Goal: Transaction & Acquisition: Purchase product/service

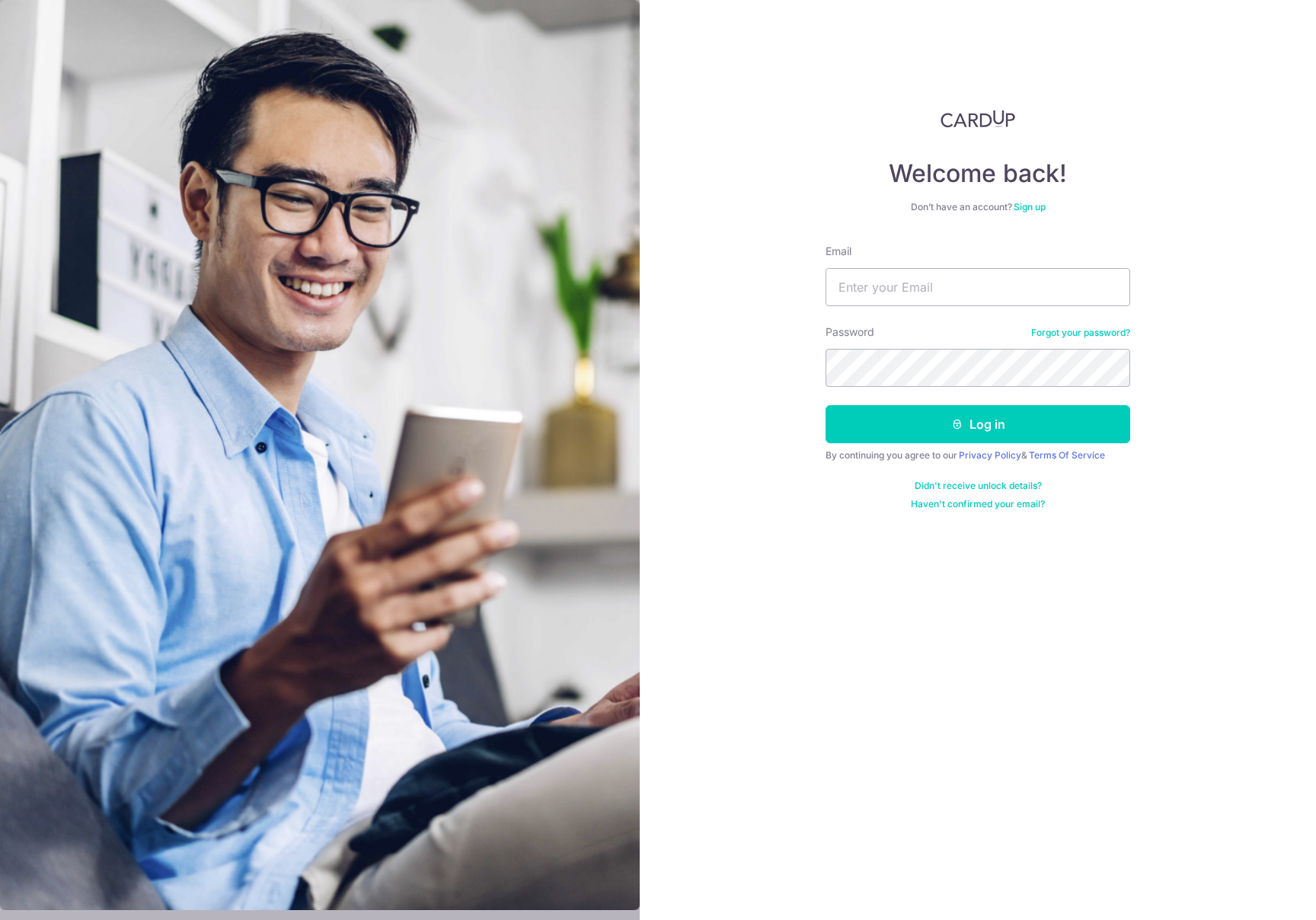
type input "[EMAIL_ADDRESS][DOMAIN_NAME]"
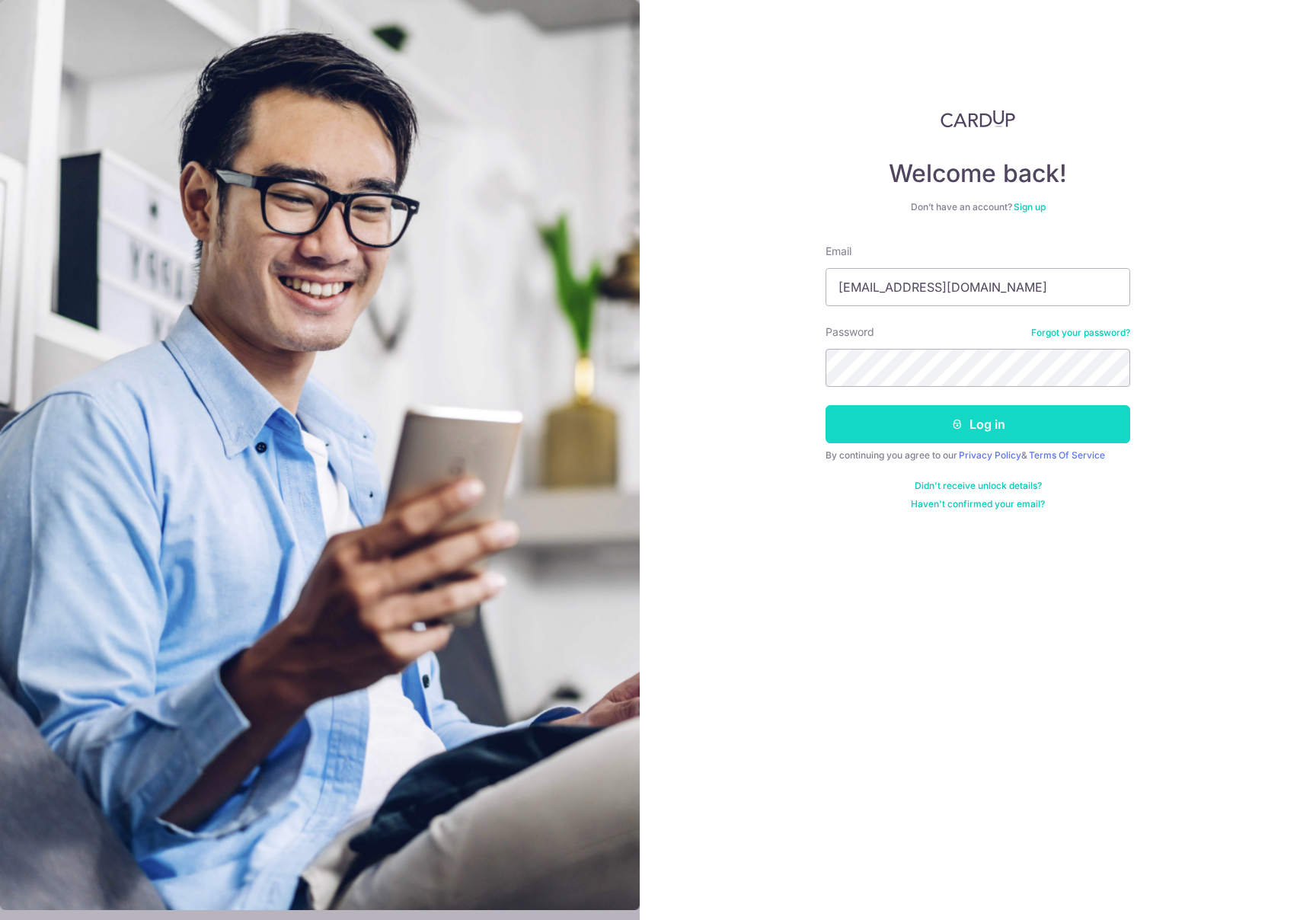
click at [853, 420] on button "Log in" at bounding box center [977, 424] width 305 height 38
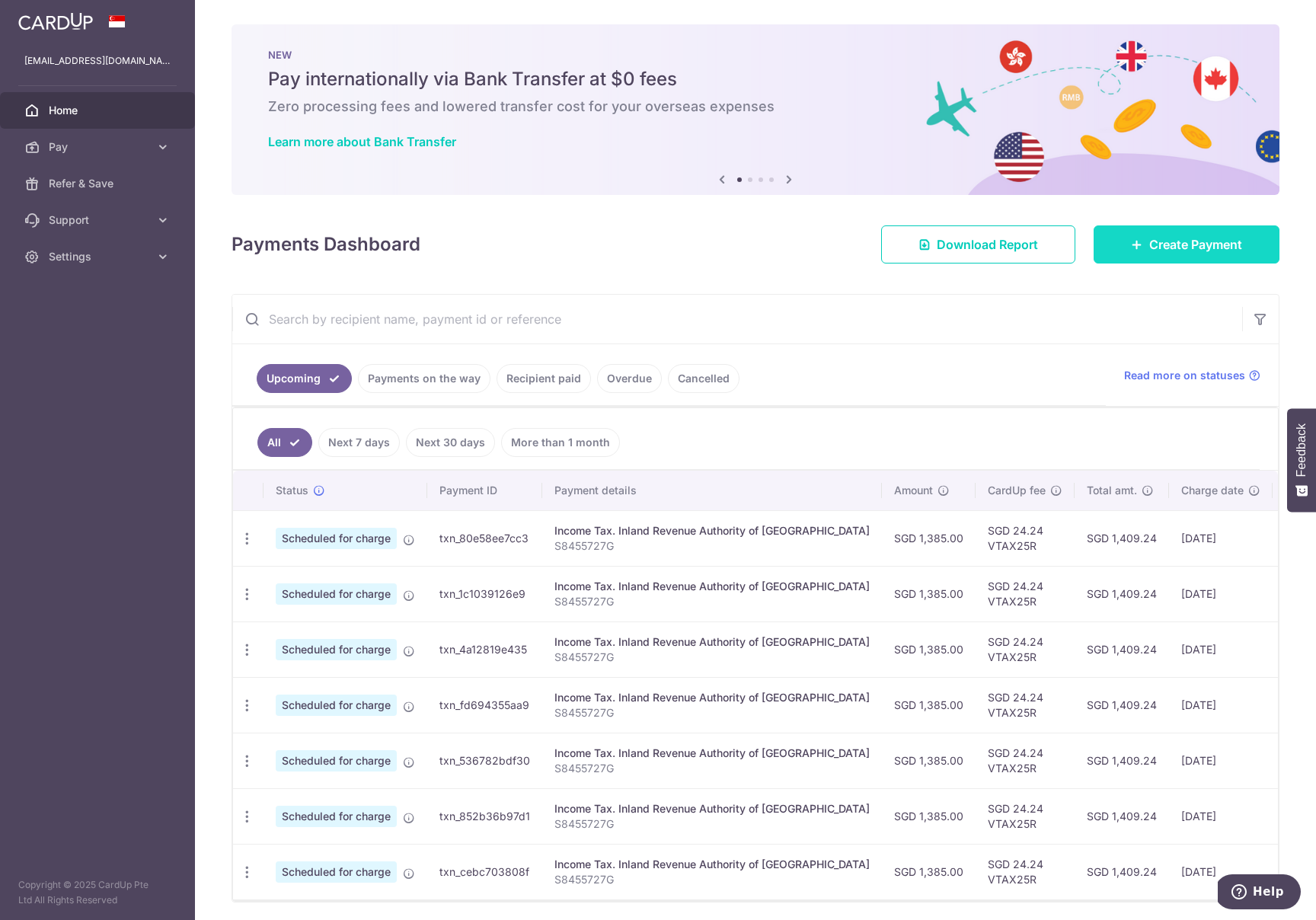
click at [1153, 245] on span "Create Payment" at bounding box center [1196, 244] width 93 height 18
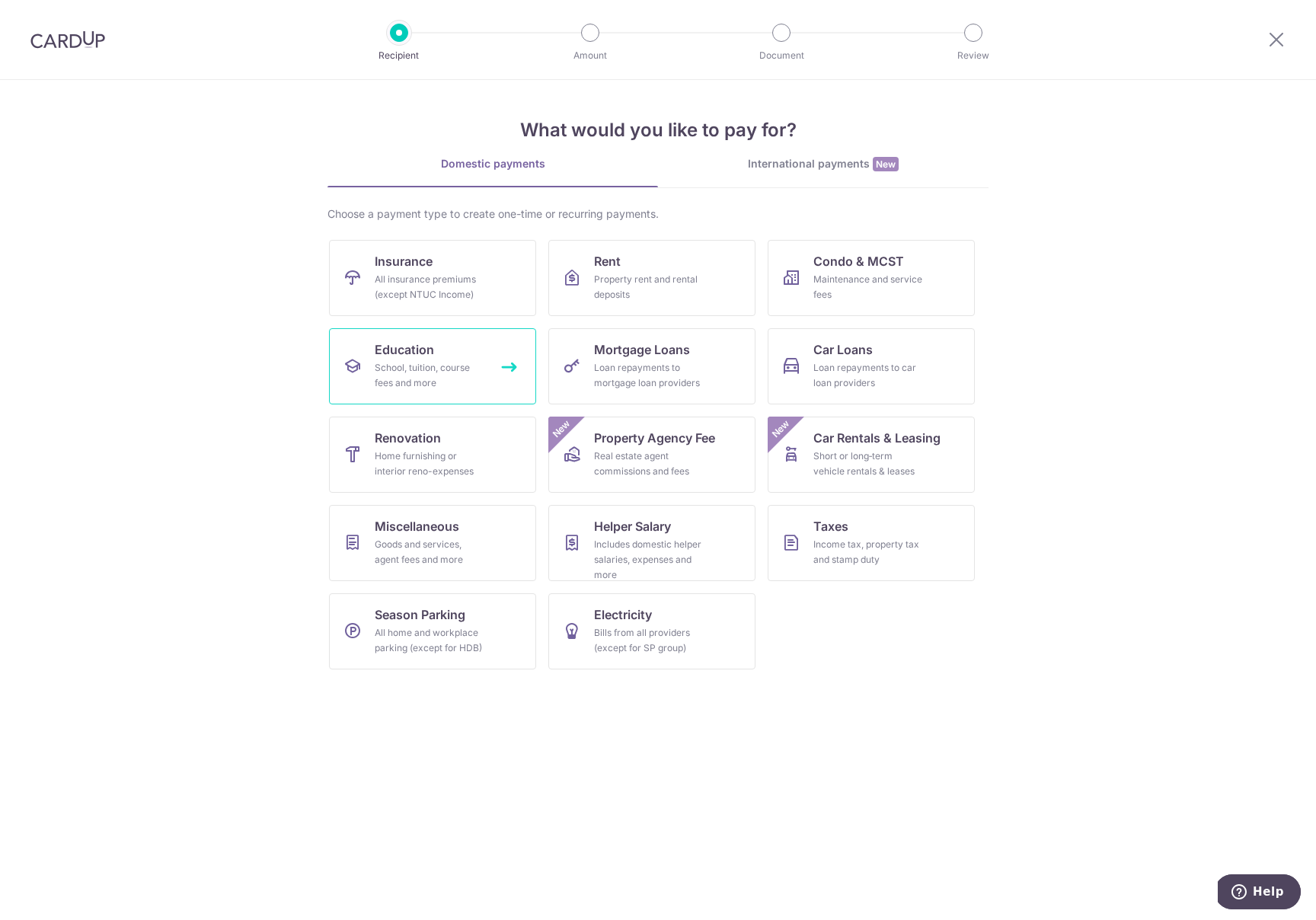
click at [481, 343] on link "Education School, tuition, course fees and more" at bounding box center [432, 366] width 207 height 76
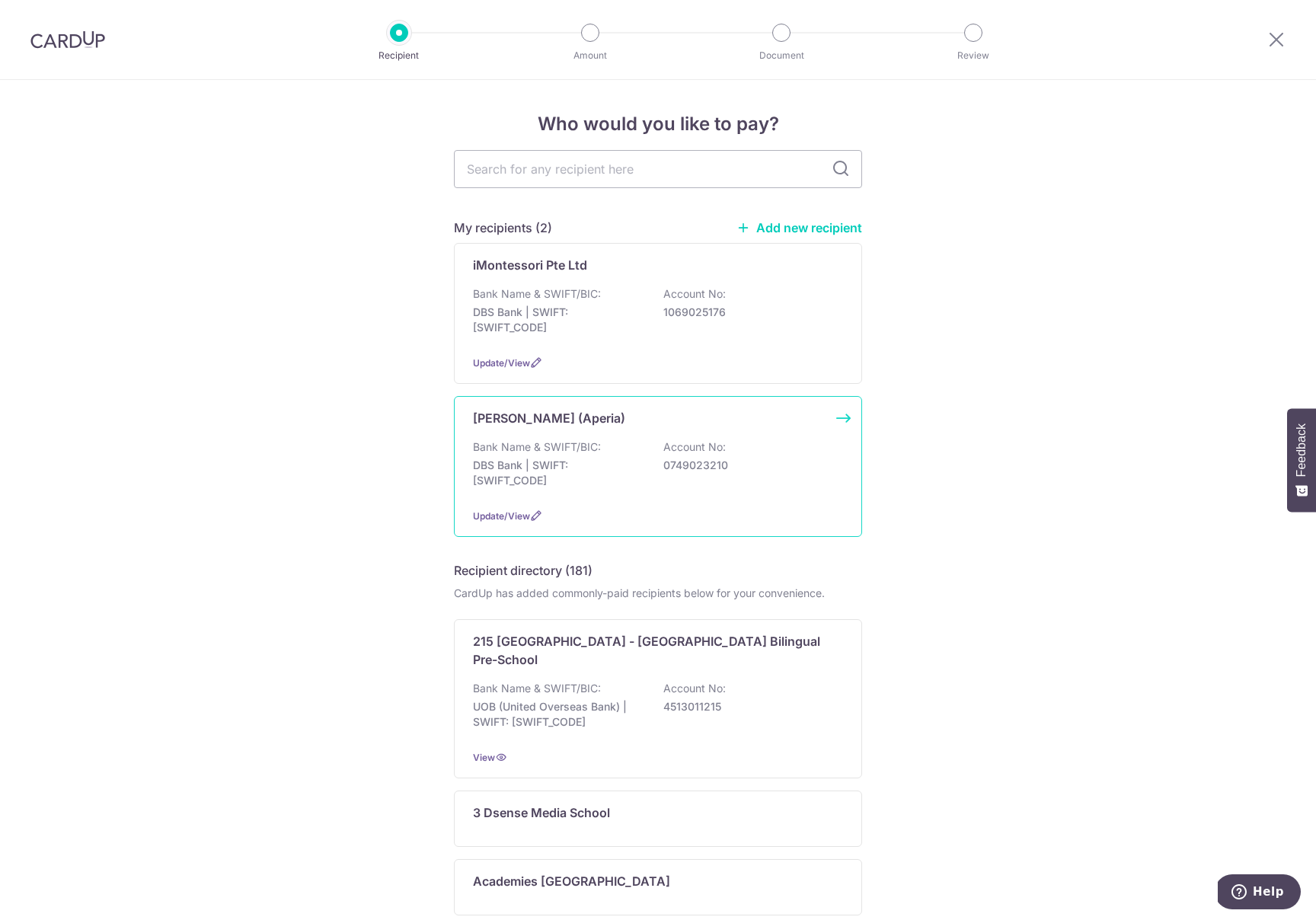
click at [543, 439] on p "Bank Name & SWIFT/BIC:" at bounding box center [537, 446] width 128 height 15
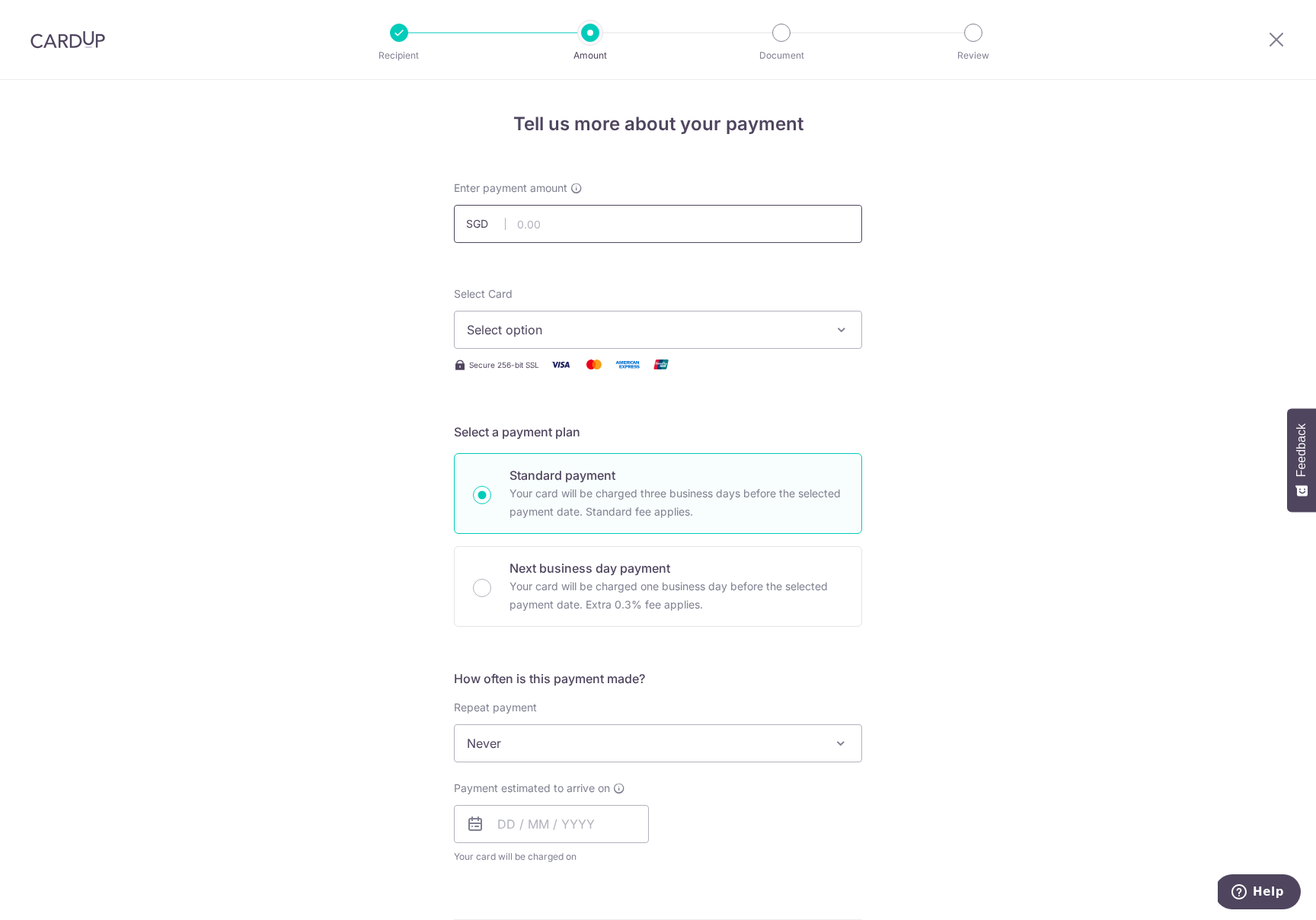
click at [542, 209] on input "text" at bounding box center [658, 224] width 408 height 38
paste input "OFF225"
type input "OFF225"
click at [524, 822] on input "text" at bounding box center [551, 824] width 195 height 38
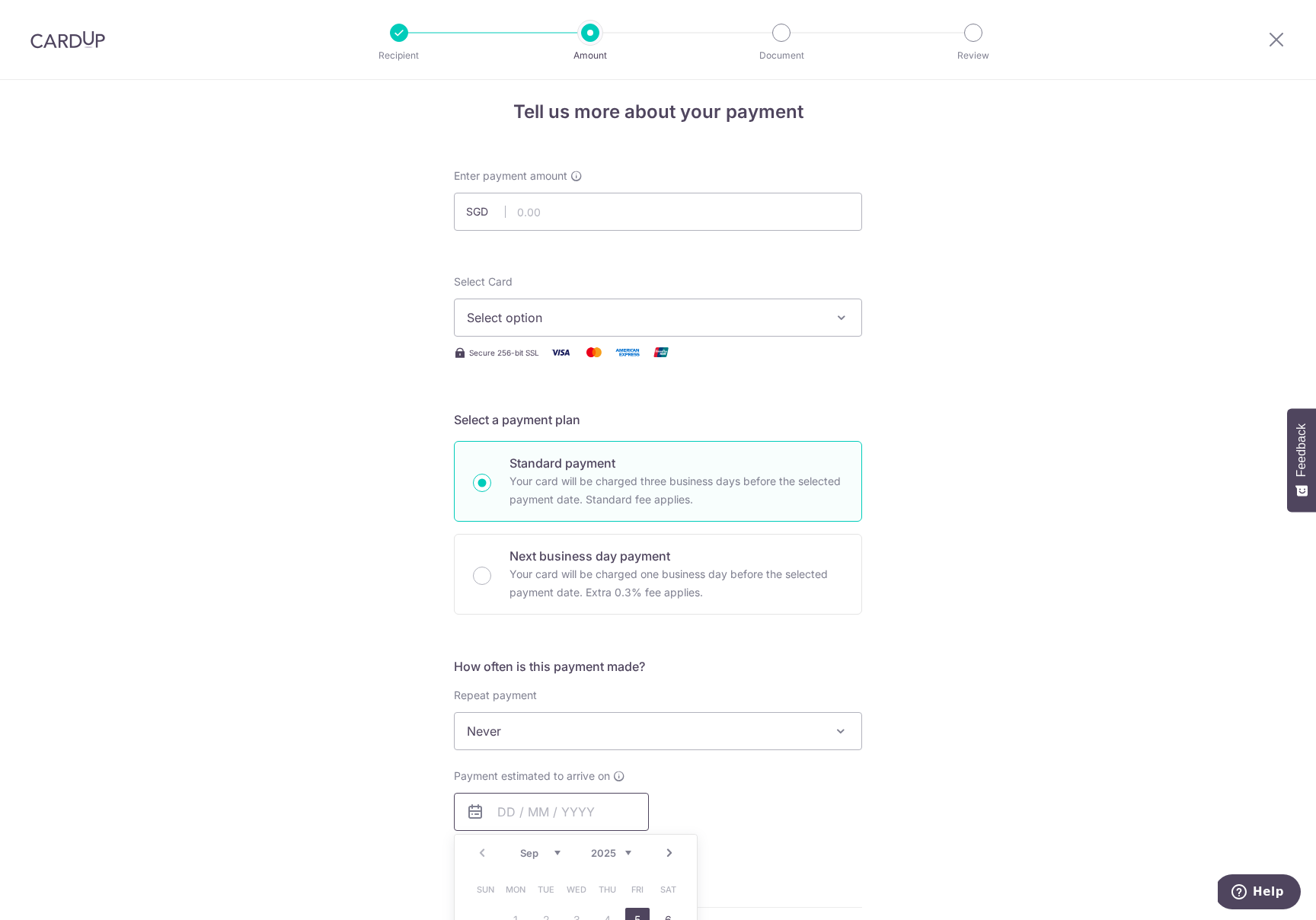
scroll to position [299, 0]
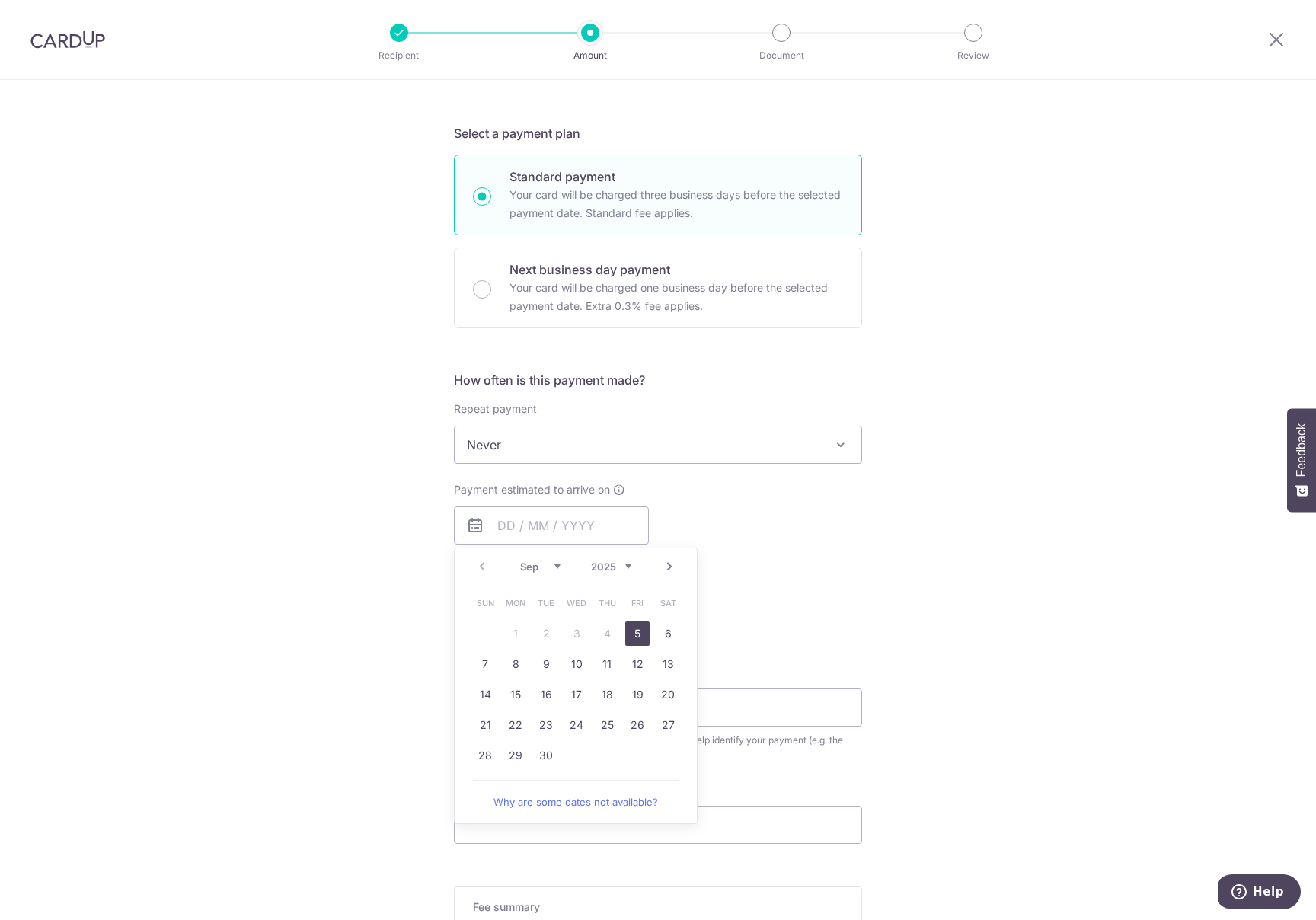
click at [429, 743] on div "Tell us more about your payment Enter payment amount SGD Select Card Select opt…" at bounding box center [658, 470] width 1316 height 1377
click at [592, 512] on input "text" at bounding box center [551, 525] width 195 height 38
click at [631, 630] on link "5" at bounding box center [637, 634] width 24 height 24
type input "05/09/2025"
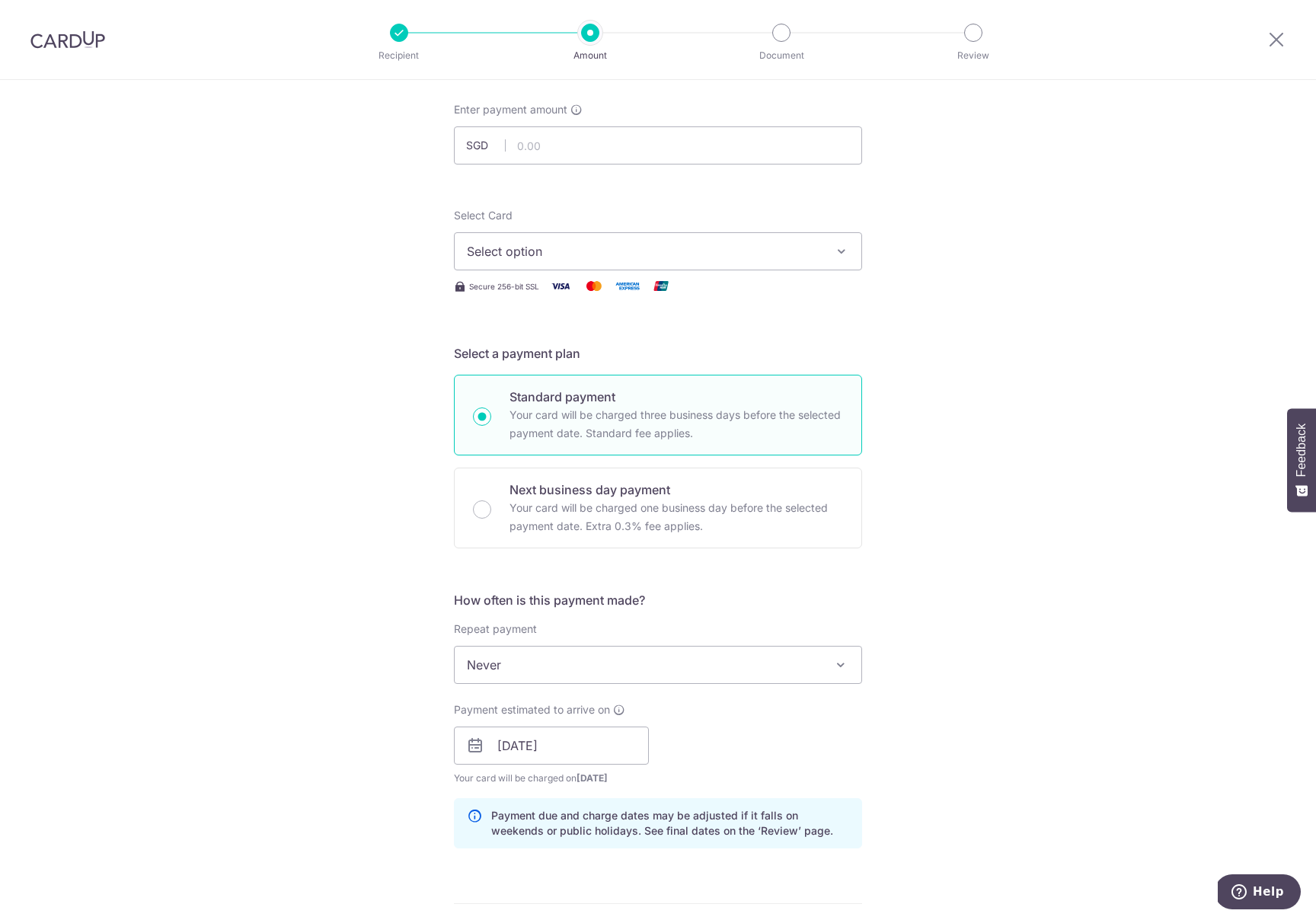
scroll to position [69, 0]
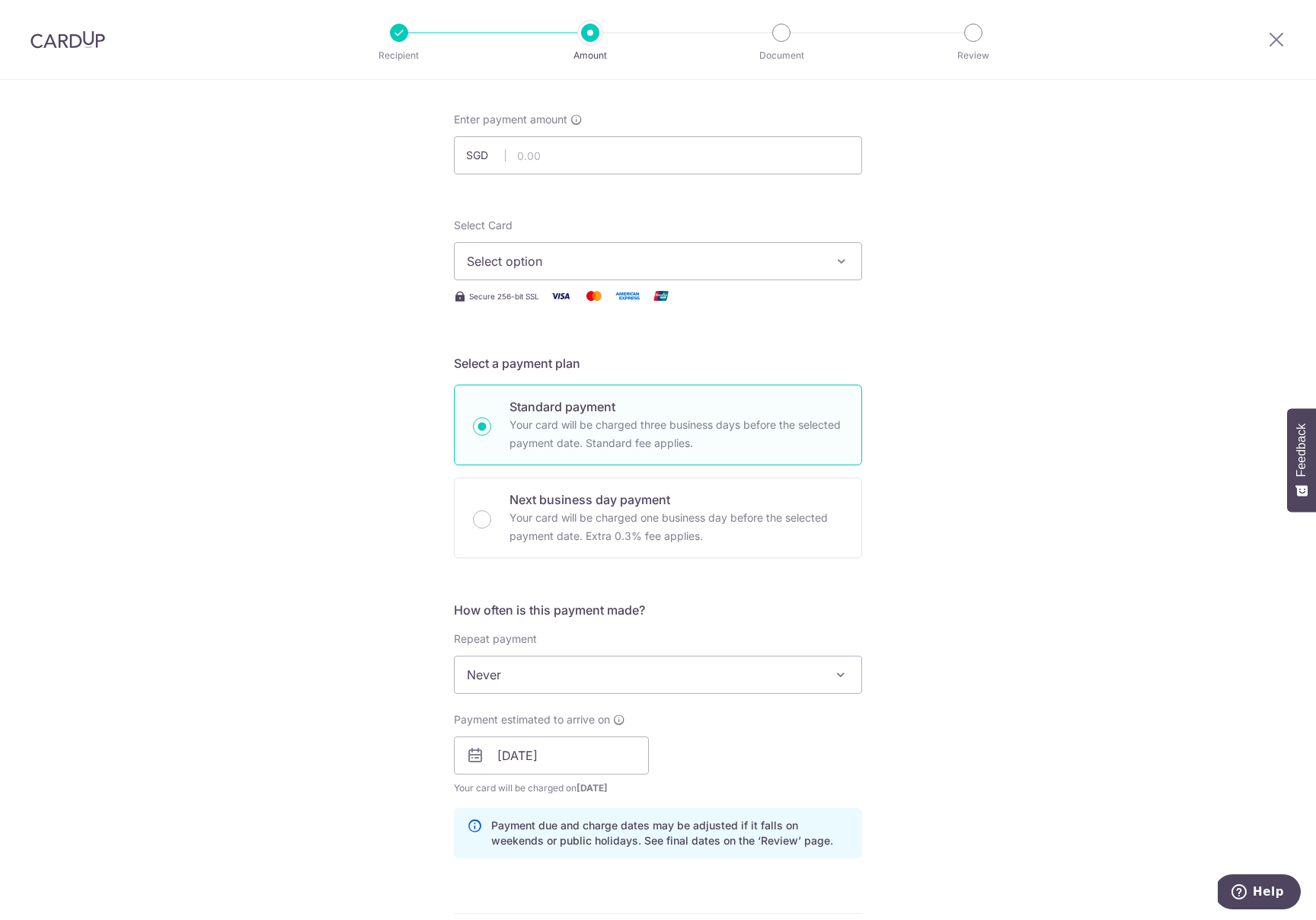
click at [536, 262] on span "Select option" at bounding box center [644, 261] width 355 height 18
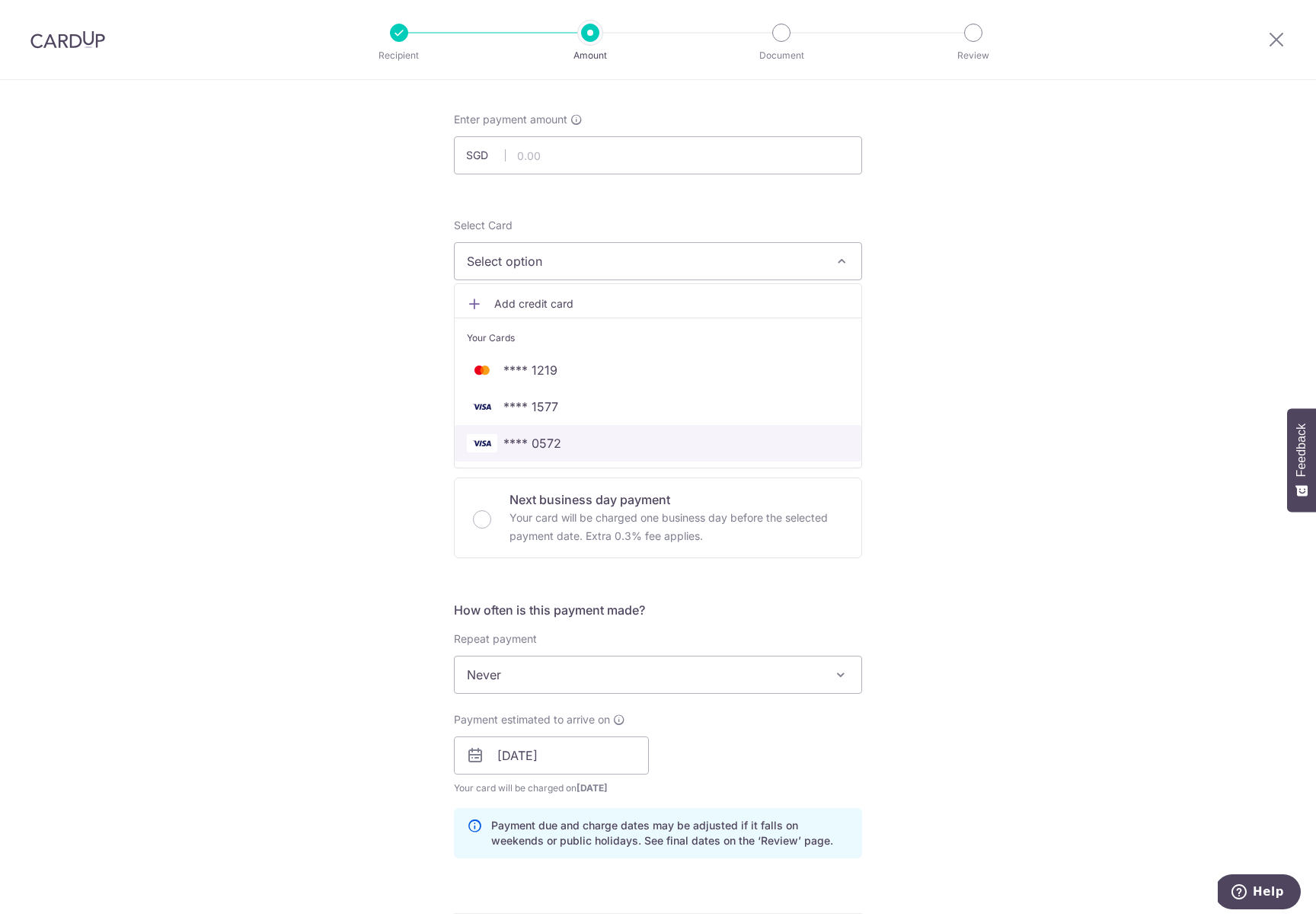
click at [523, 428] on link "**** 0572" at bounding box center [658, 443] width 407 height 37
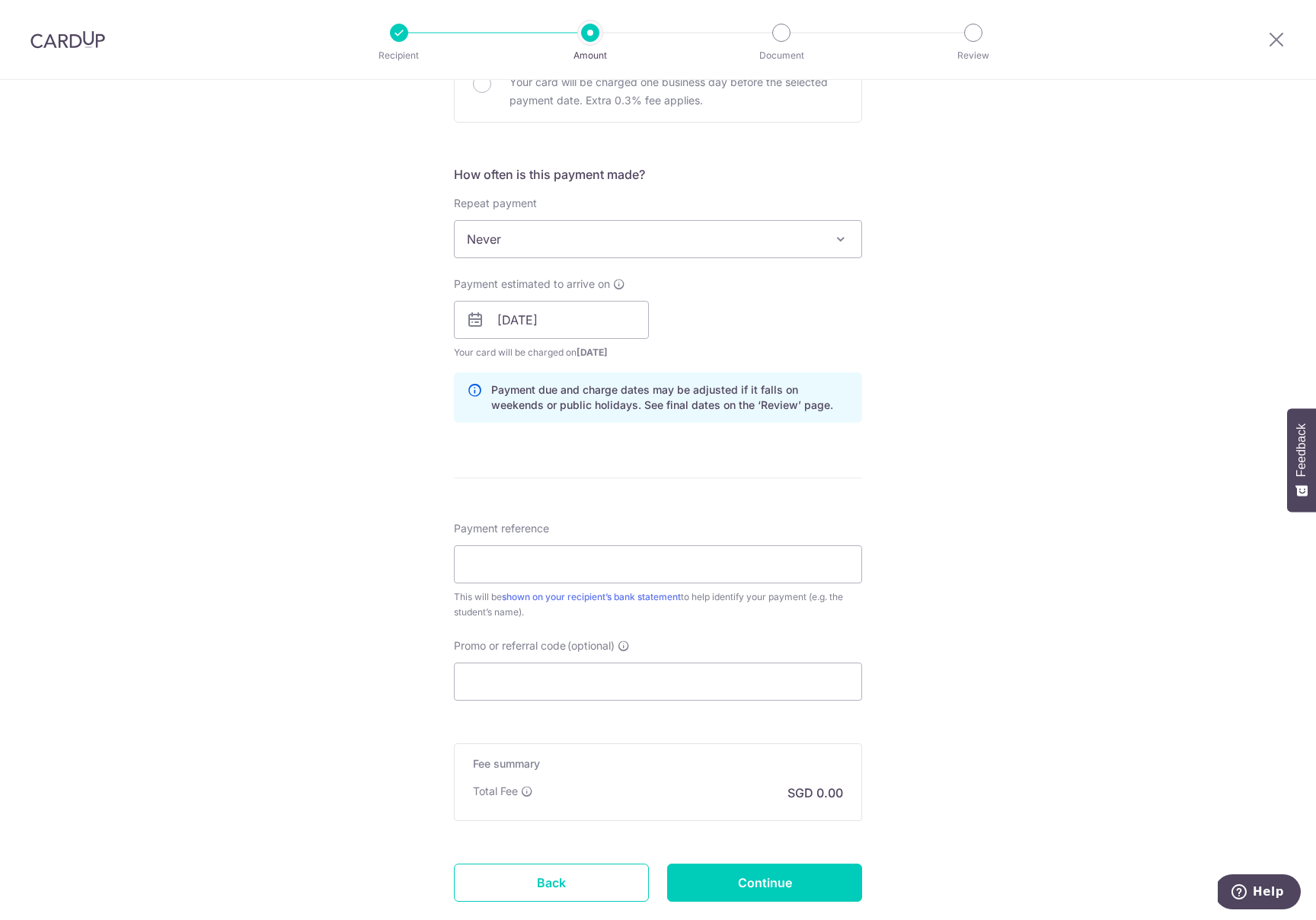
scroll to position [600, 0]
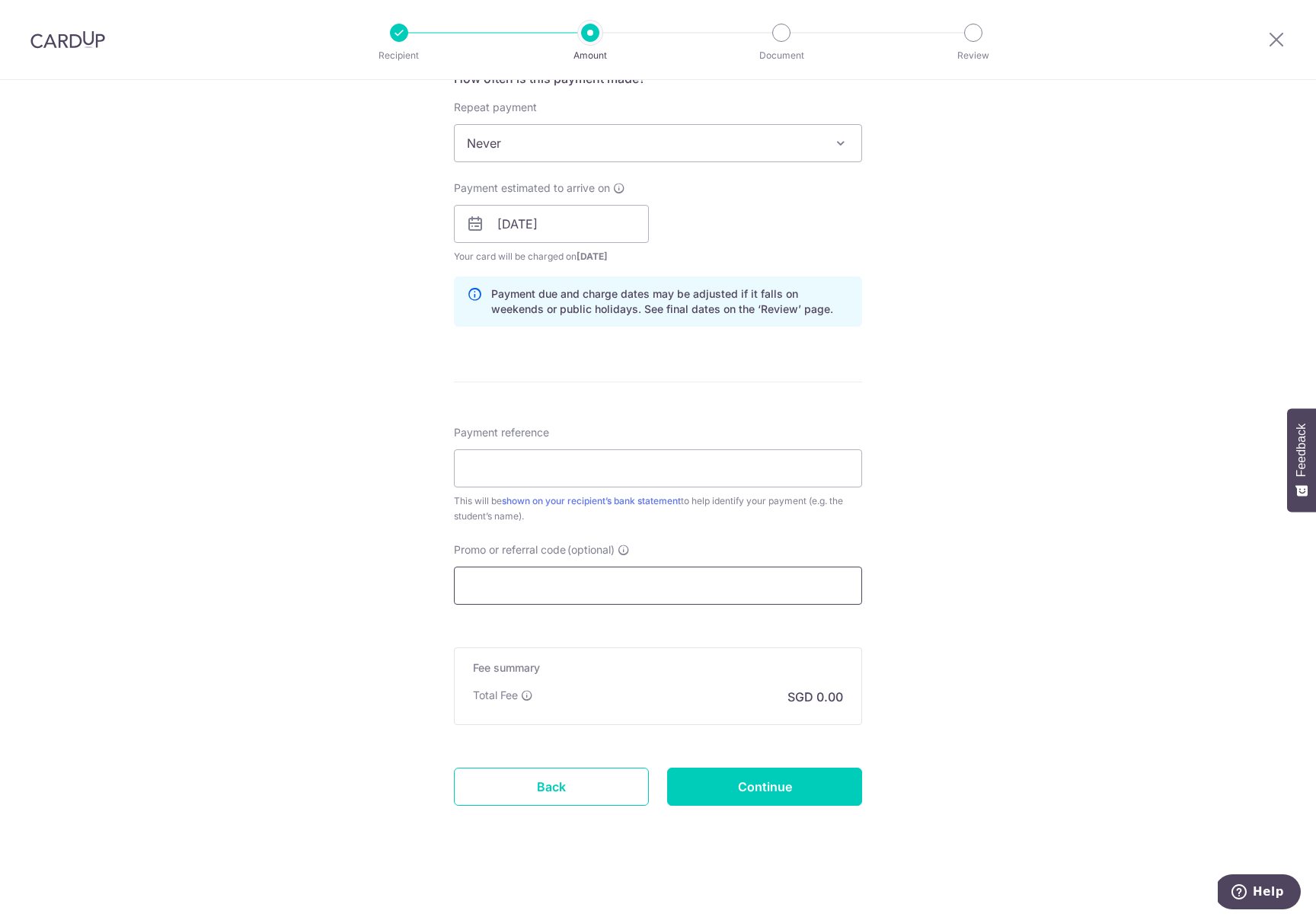
click at [598, 572] on input "Promo or referral code (optional)" at bounding box center [658, 586] width 408 height 38
paste input "OFF225"
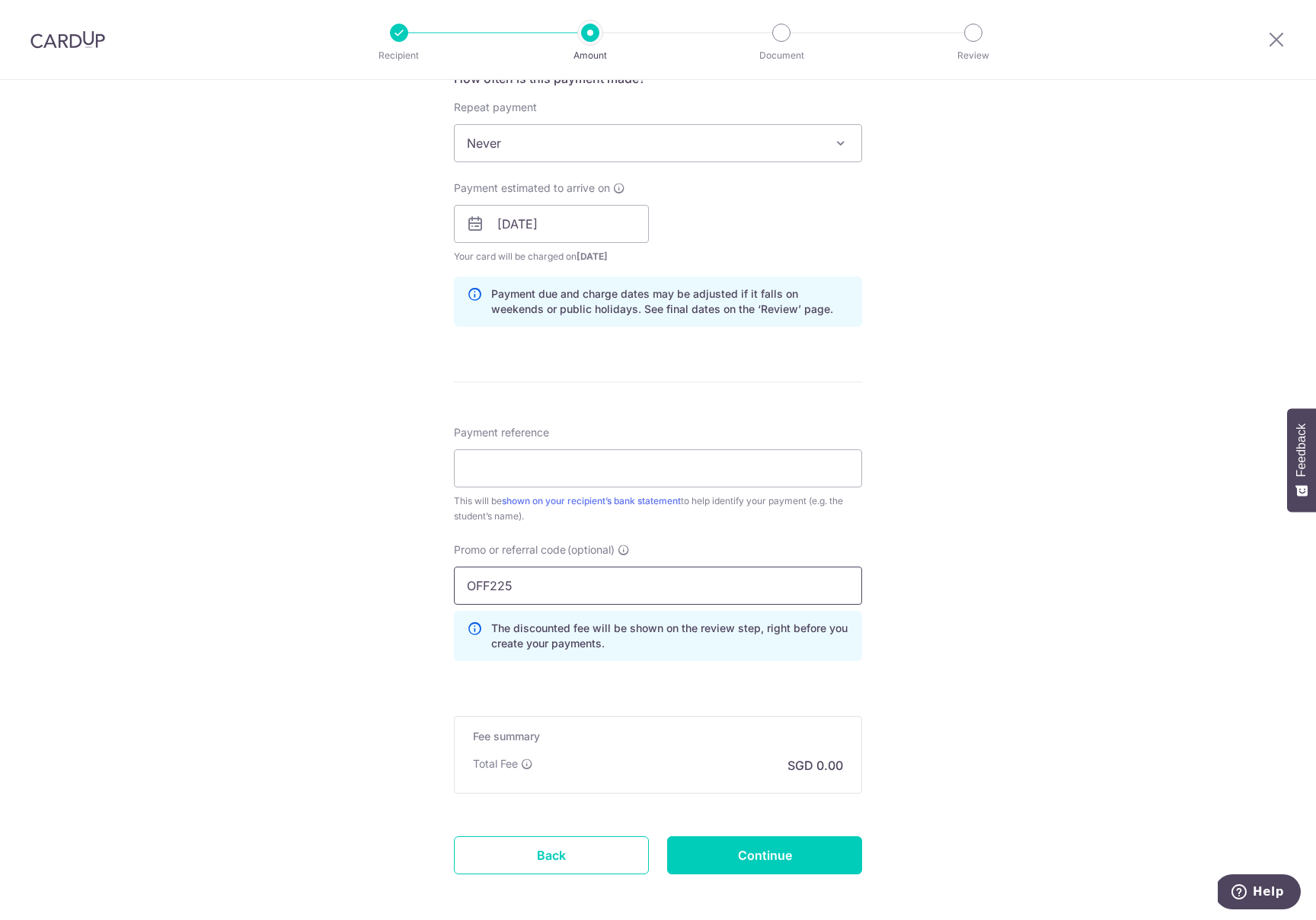
type input "OFF225"
click at [590, 494] on div "This will be shown on your recipient’s bank statement to help identify your pay…" at bounding box center [658, 508] width 408 height 31
click at [582, 469] on input "Payment reference" at bounding box center [658, 469] width 408 height 38
paste input "20250900026"
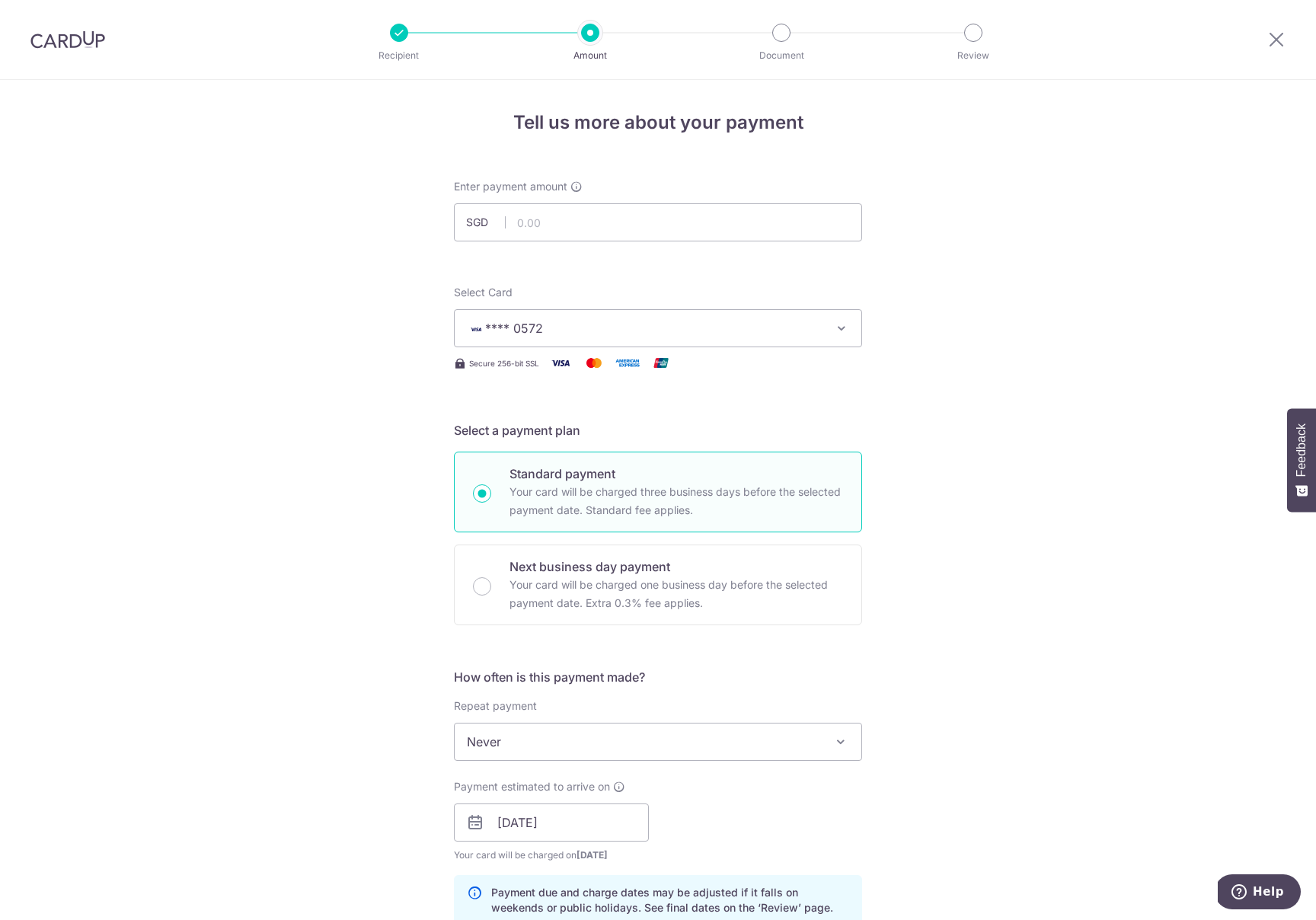
scroll to position [0, 0]
type input "20250900026 Raphael Lauf"
click at [596, 213] on input "text" at bounding box center [658, 224] width 408 height 38
paste input "1,438.61"
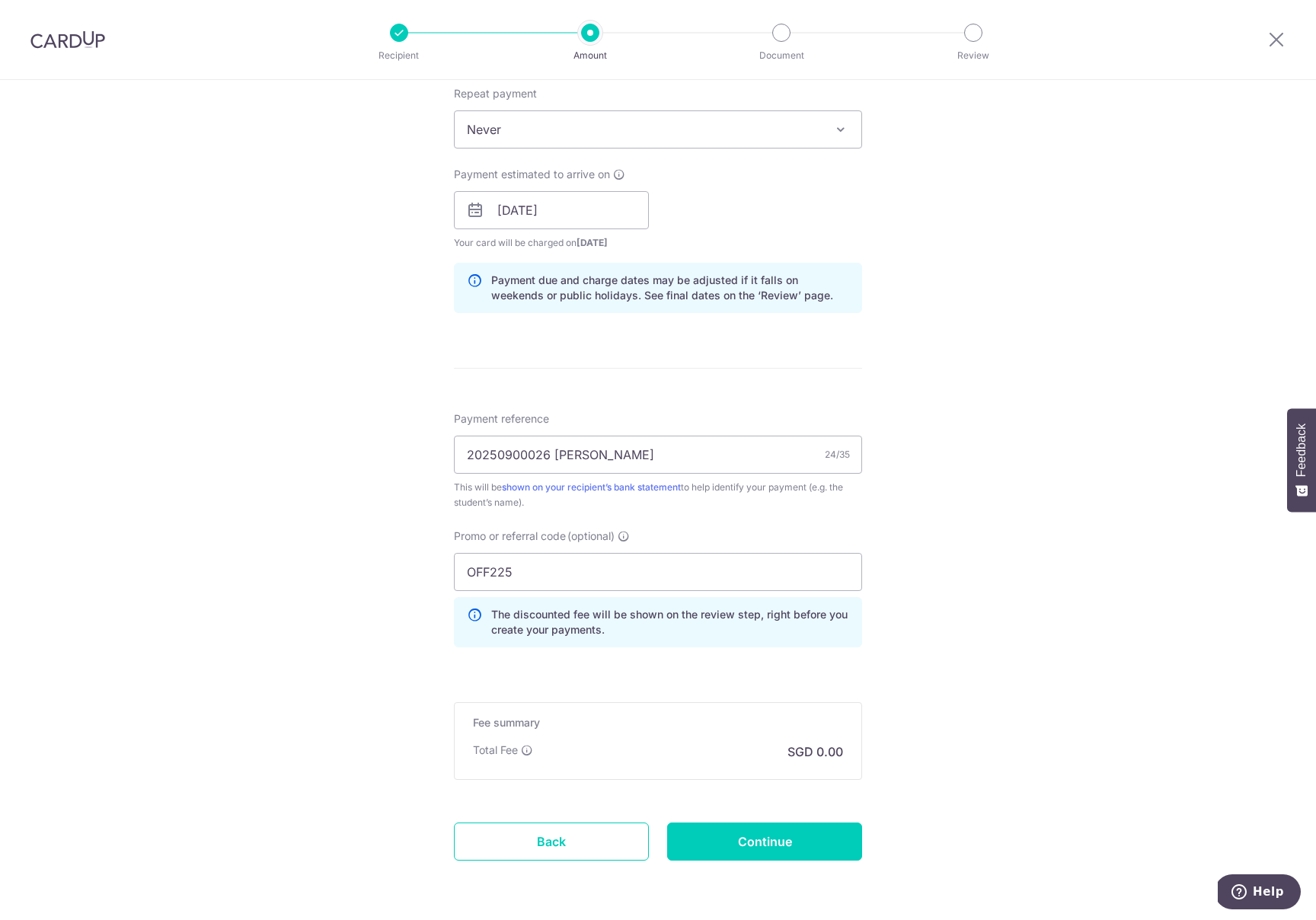
scroll to position [669, 0]
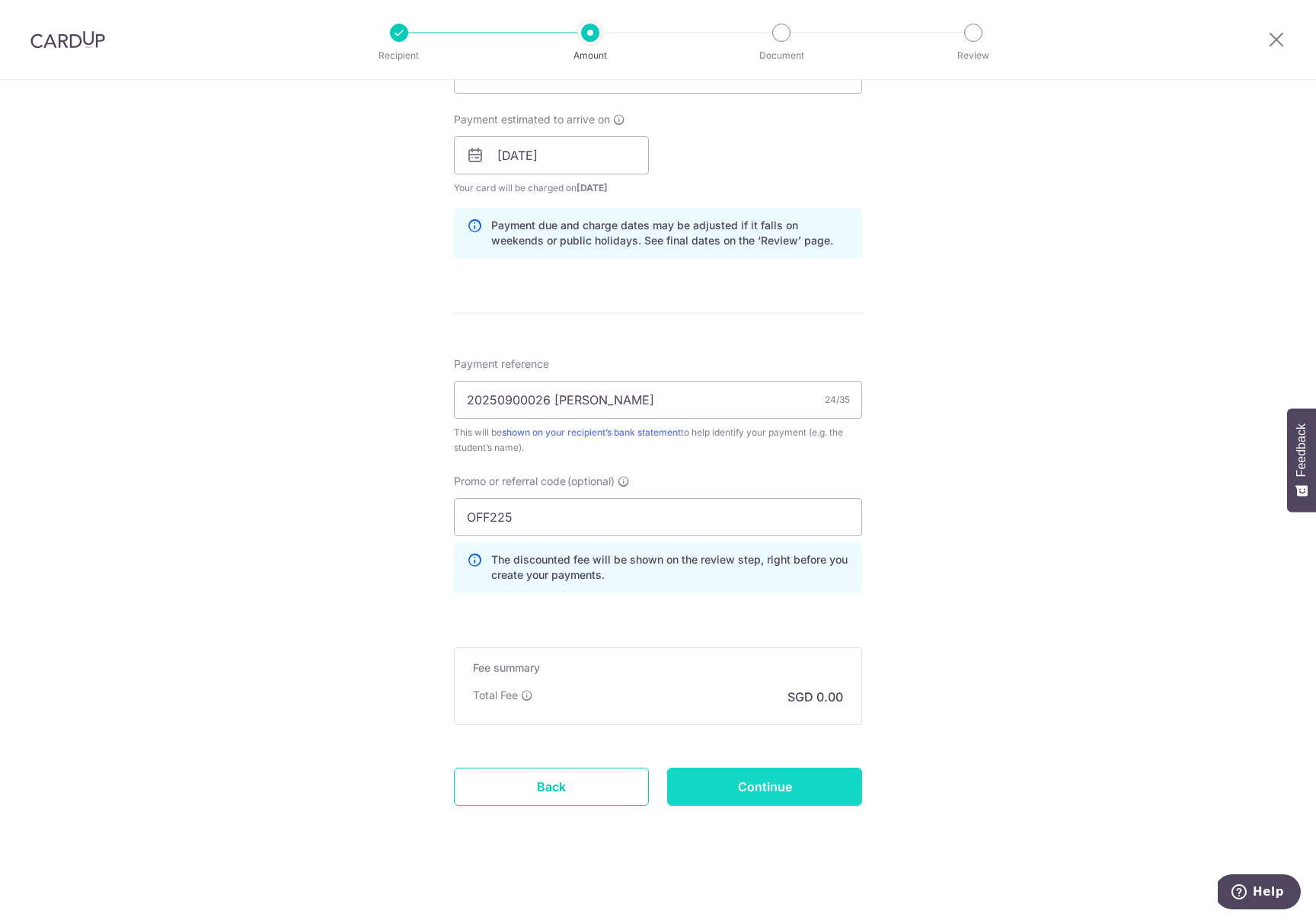
click at [769, 779] on input "Continue" at bounding box center [764, 786] width 195 height 38
type input "1,438.61"
type input "Create Schedule"
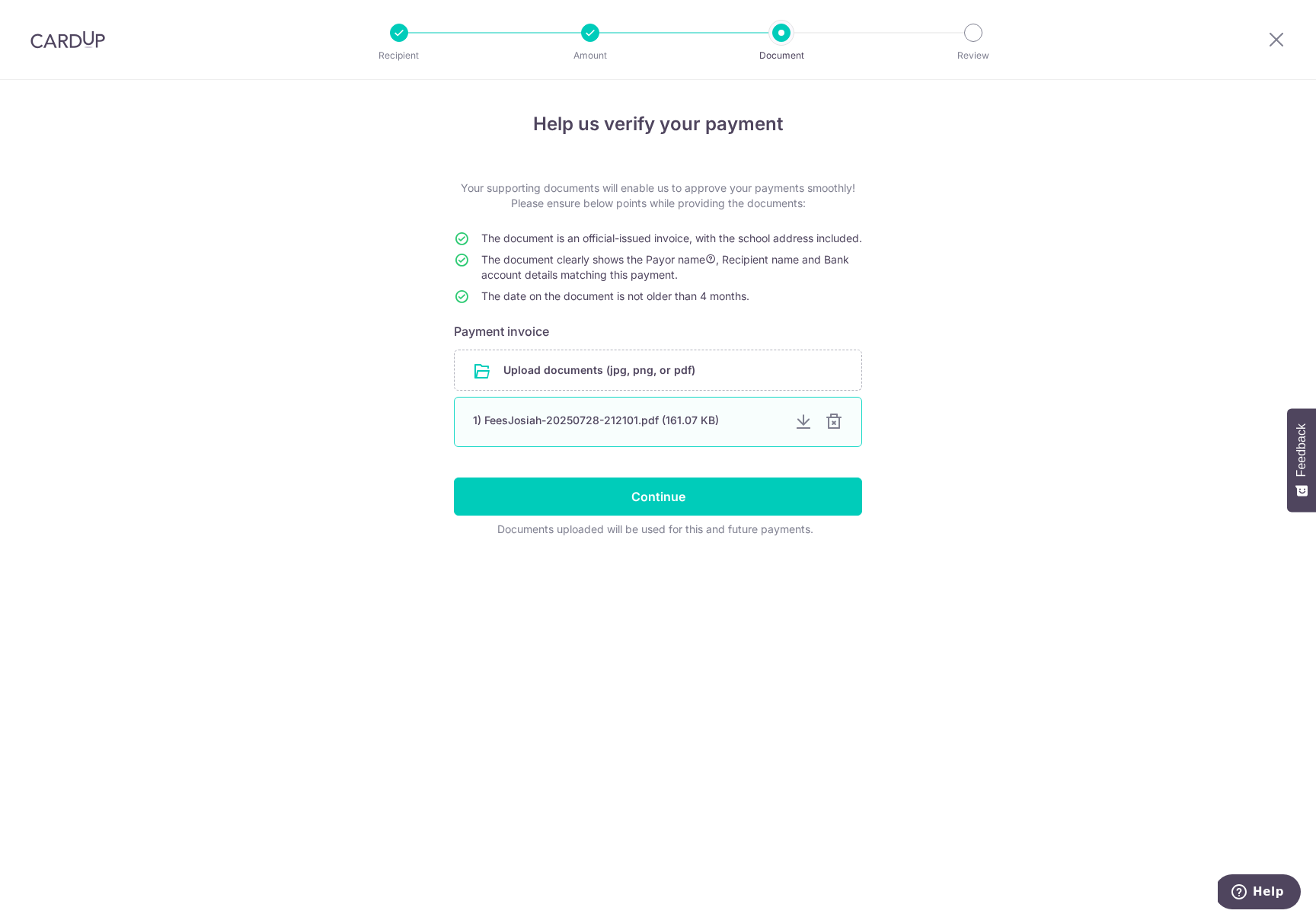
click at [826, 431] on div at bounding box center [833, 422] width 18 height 18
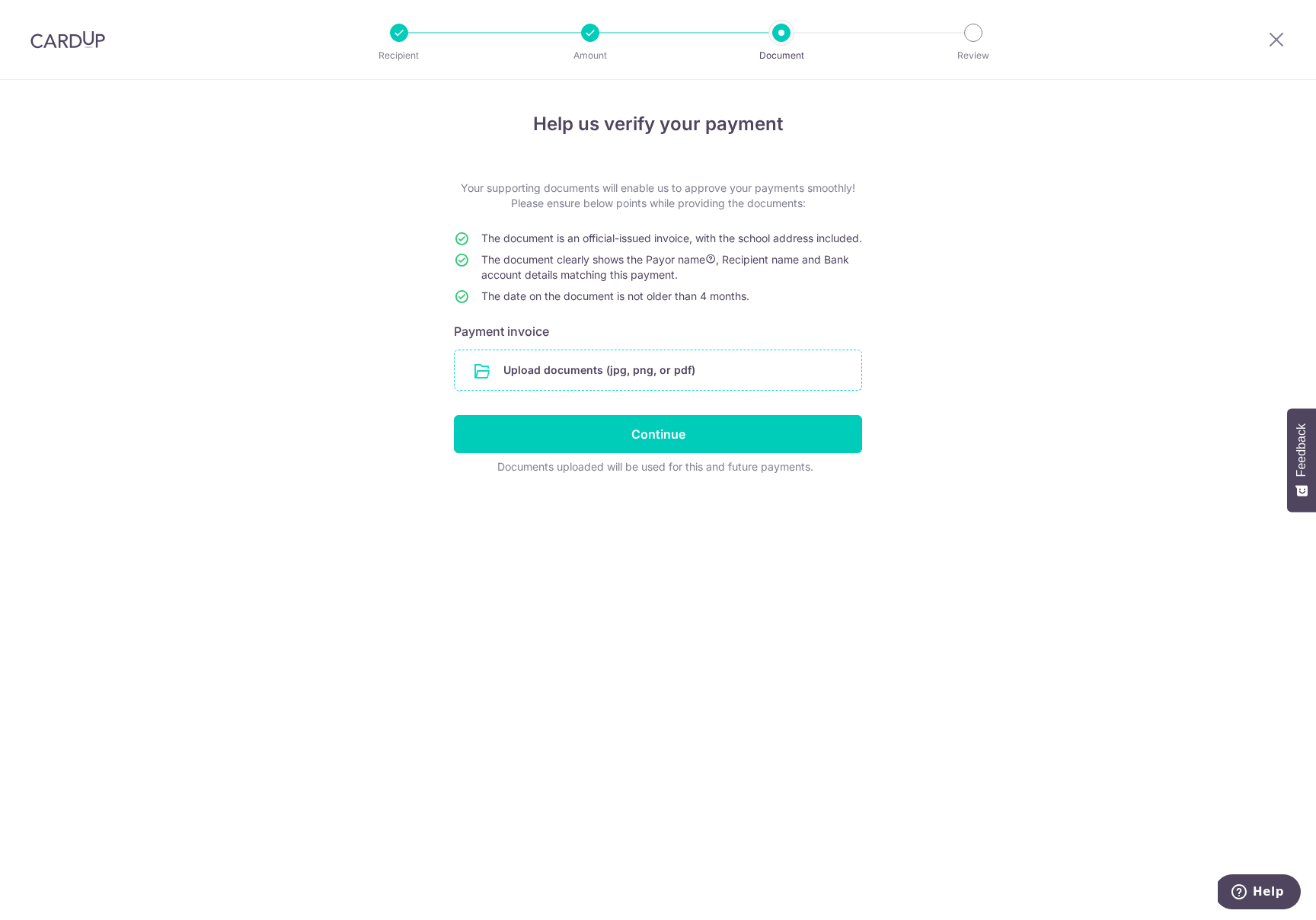
click at [653, 378] on input "file" at bounding box center [658, 369] width 407 height 39
click at [697, 390] on input "file" at bounding box center [658, 369] width 407 height 39
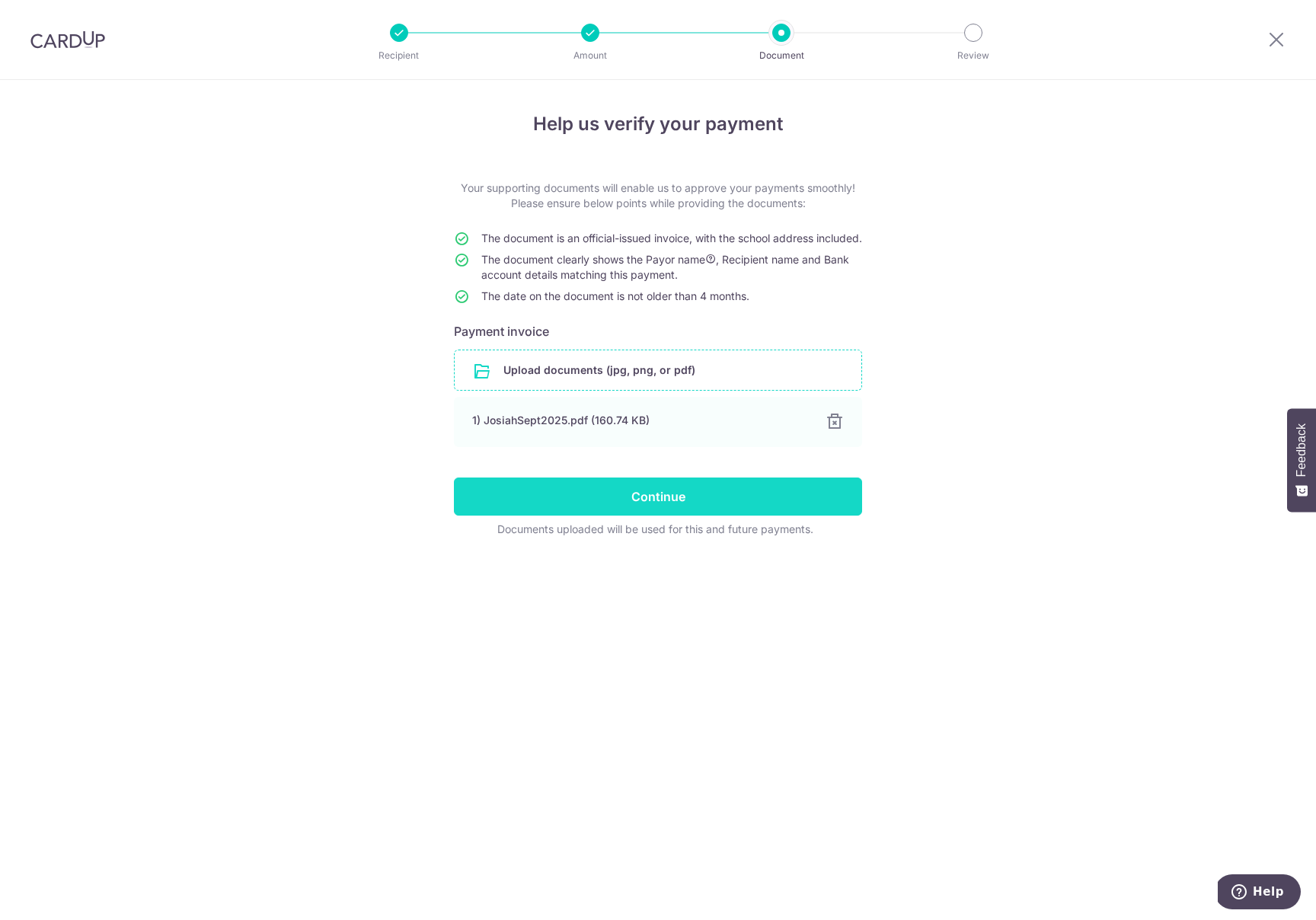
click at [652, 504] on input "Continue" at bounding box center [658, 497] width 408 height 38
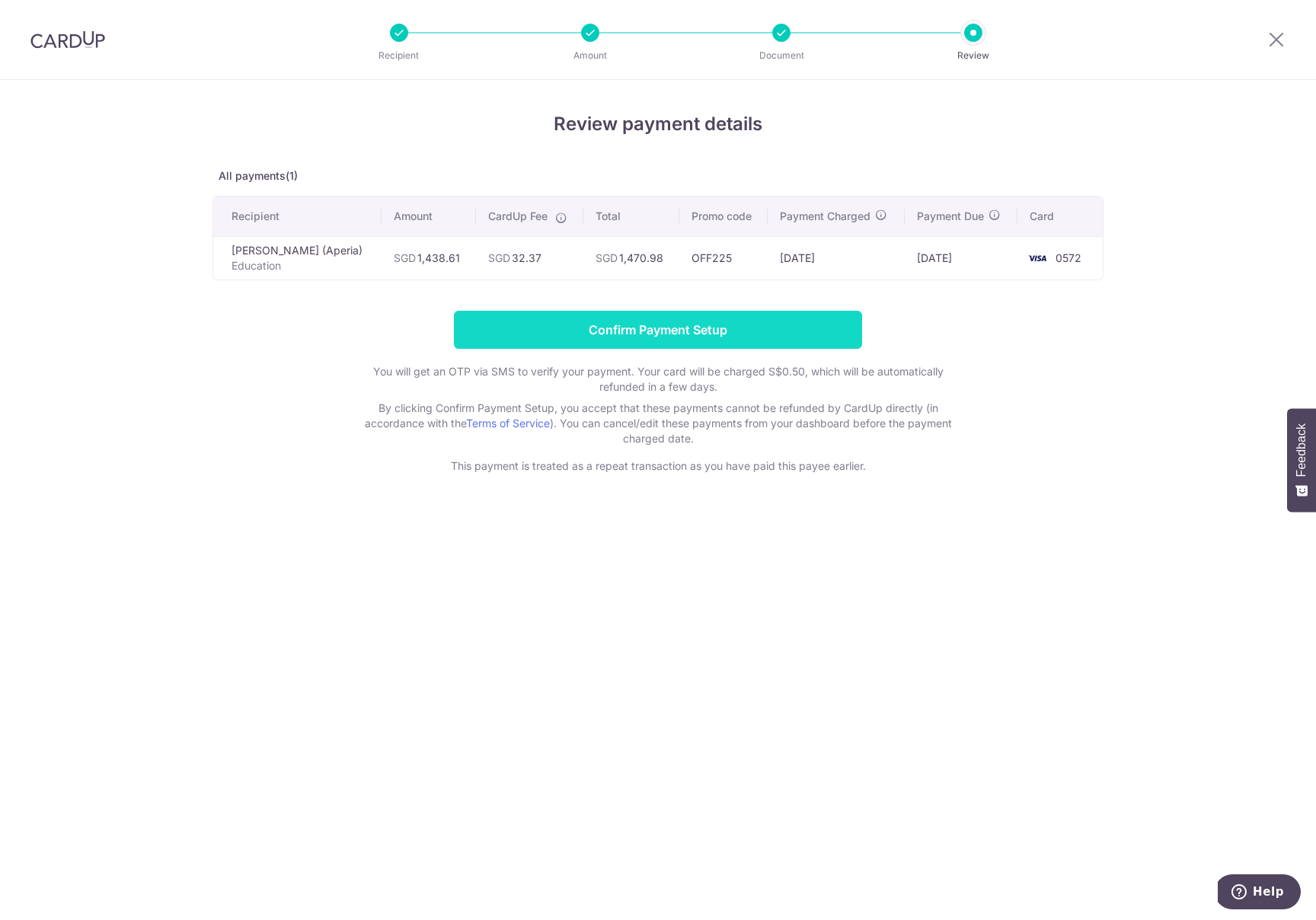
click at [690, 333] on input "Confirm Payment Setup" at bounding box center [658, 330] width 408 height 38
